Goal: Transaction & Acquisition: Purchase product/service

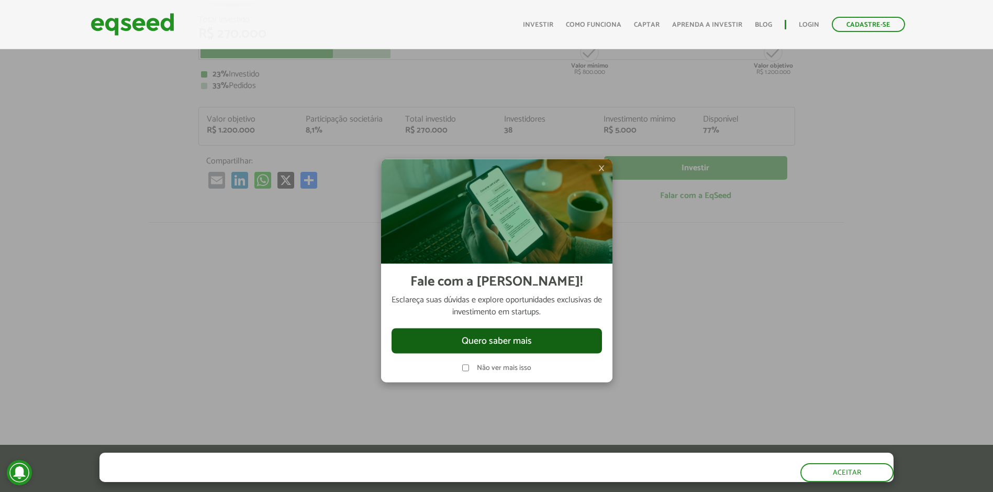
click at [484, 335] on button "Quero saber mais" at bounding box center [497, 340] width 210 height 25
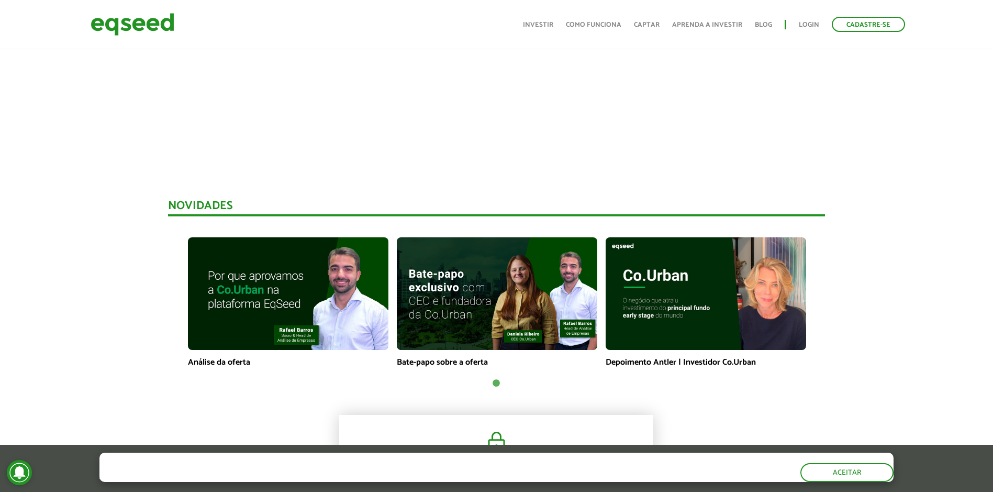
scroll to position [733, 0]
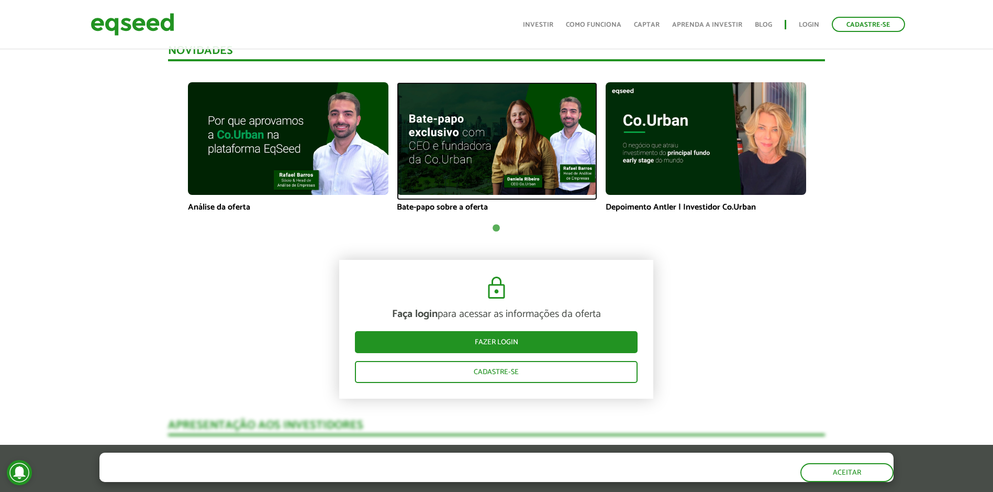
click at [479, 124] on img at bounding box center [497, 138] width 200 height 113
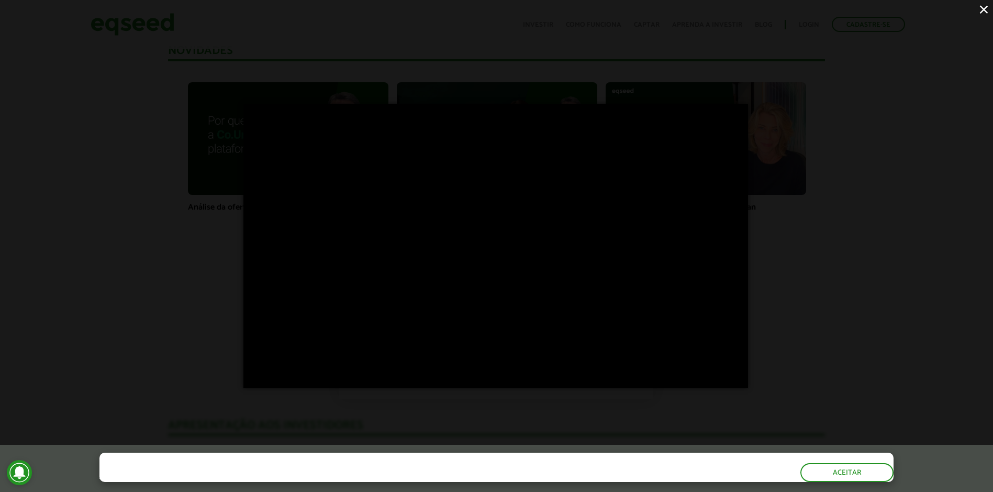
click at [228, 349] on div "×" at bounding box center [496, 246] width 993 height 492
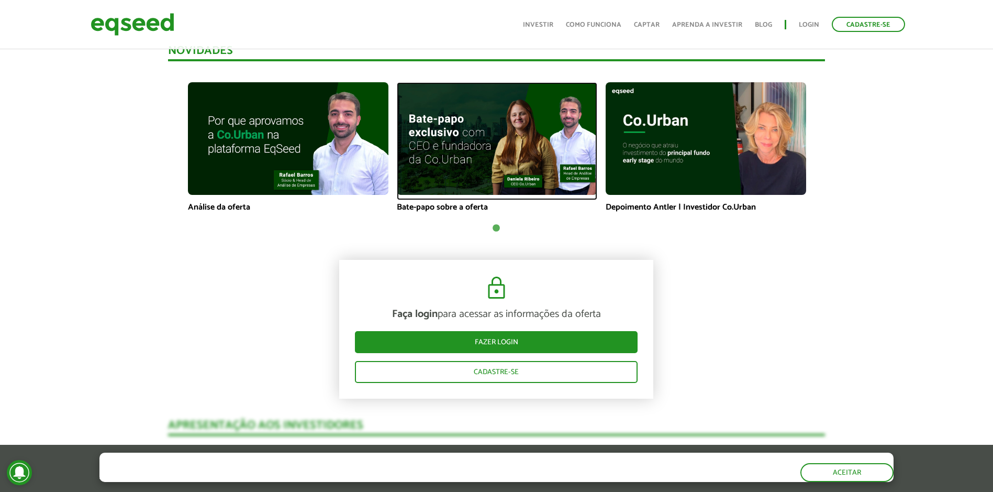
click at [508, 149] on img at bounding box center [497, 138] width 200 height 113
